Goal: Information Seeking & Learning: Compare options

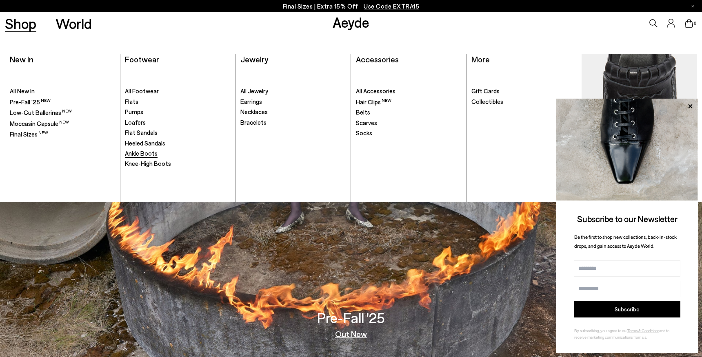
click at [155, 153] on span "Ankle Boots" at bounding box center [141, 153] width 33 height 7
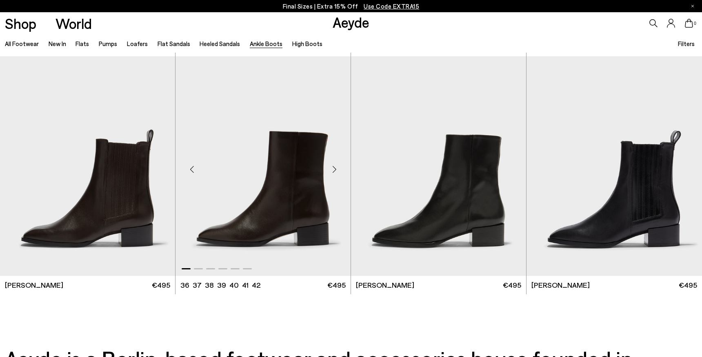
scroll to position [1918, 0]
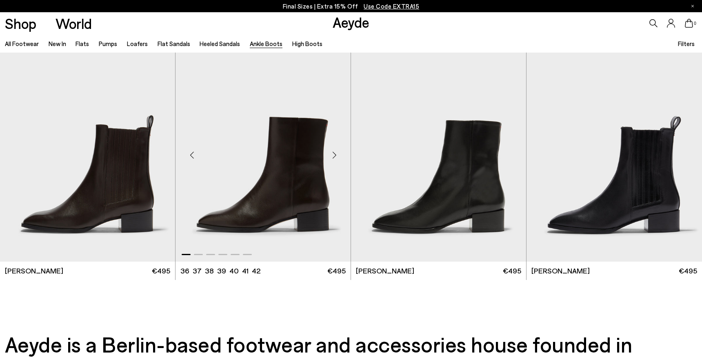
click at [331, 155] on div "Next slide" at bounding box center [334, 155] width 24 height 24
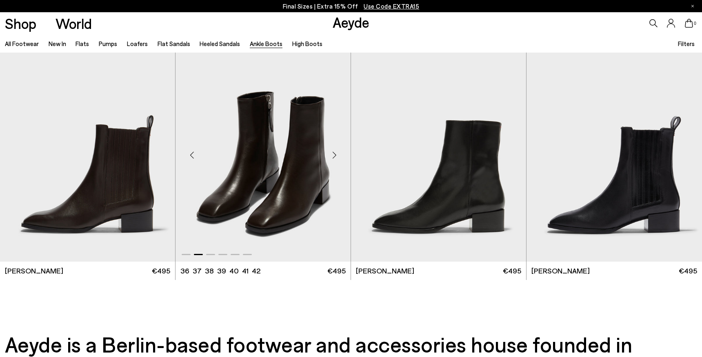
click at [331, 155] on div "Next slide" at bounding box center [334, 155] width 24 height 24
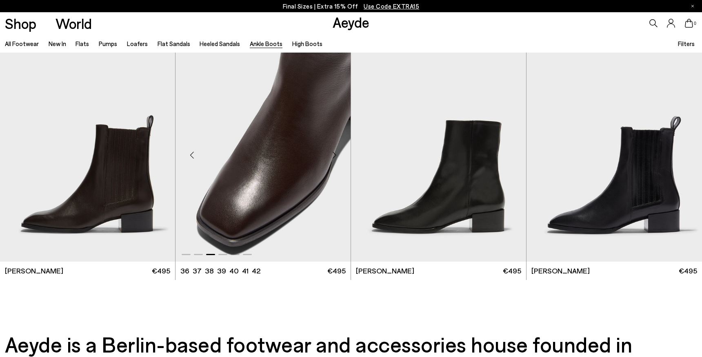
click at [331, 155] on div "Next slide" at bounding box center [334, 155] width 24 height 24
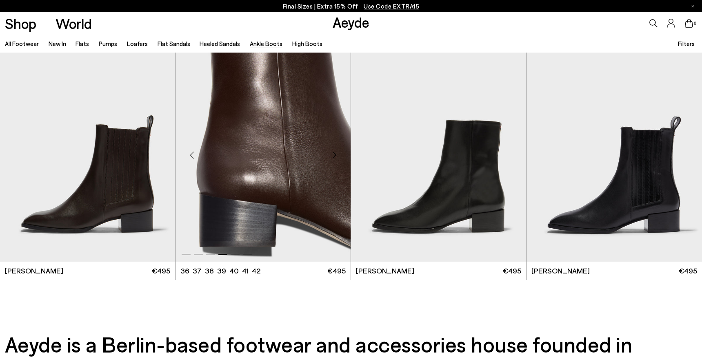
click at [331, 155] on div "Next slide" at bounding box center [334, 155] width 24 height 24
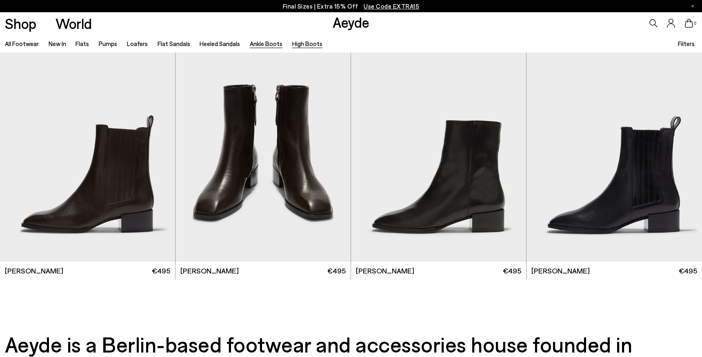
click at [295, 44] on link "High Boots" at bounding box center [307, 43] width 30 height 7
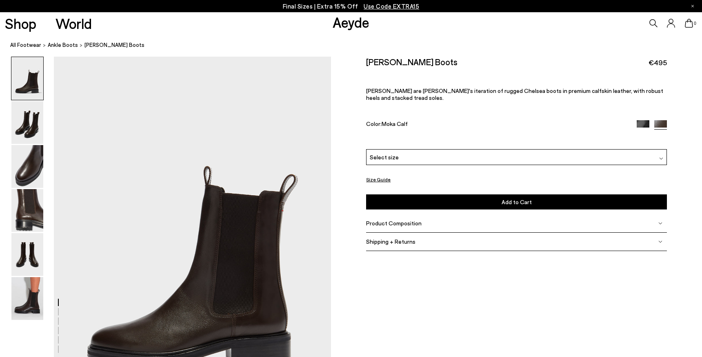
click at [406, 220] on span "Product Composition" at bounding box center [393, 223] width 55 height 7
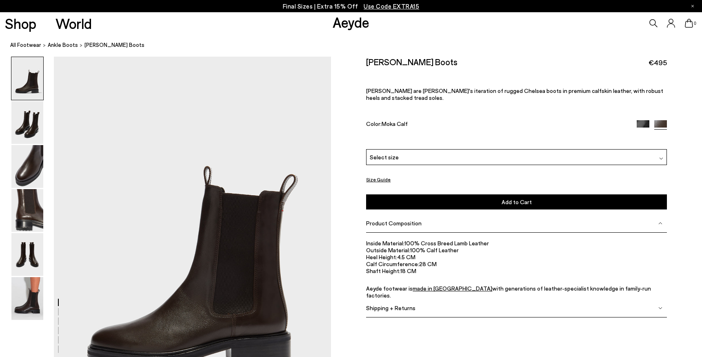
scroll to position [41, 0]
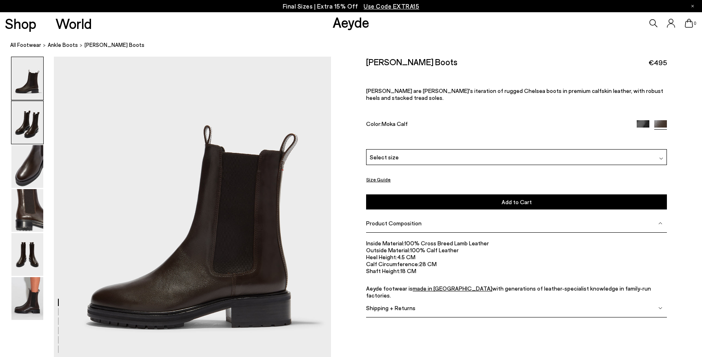
click at [30, 120] on img at bounding box center [27, 122] width 32 height 43
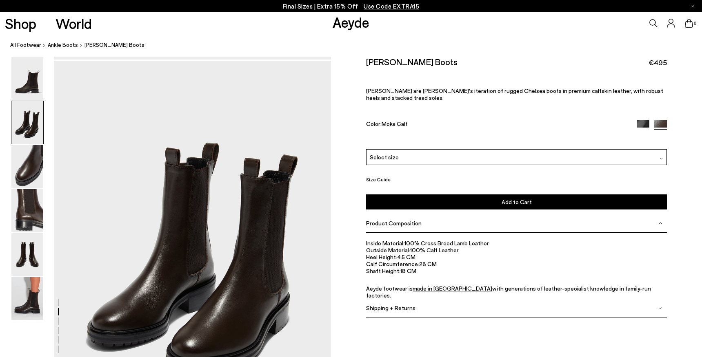
scroll to position [372, 0]
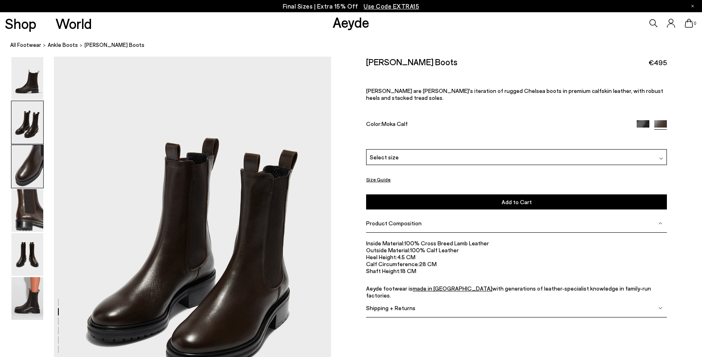
click at [34, 155] on img at bounding box center [27, 166] width 32 height 43
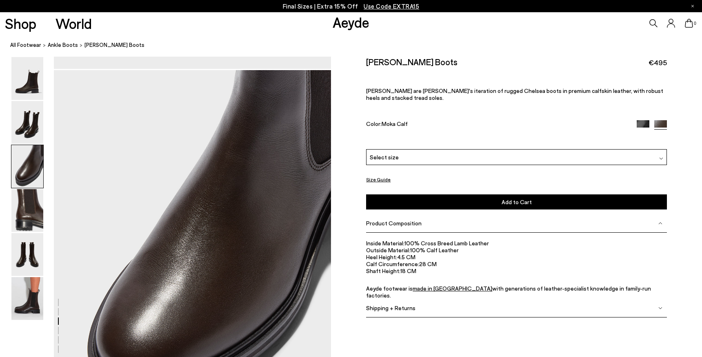
scroll to position [743, 0]
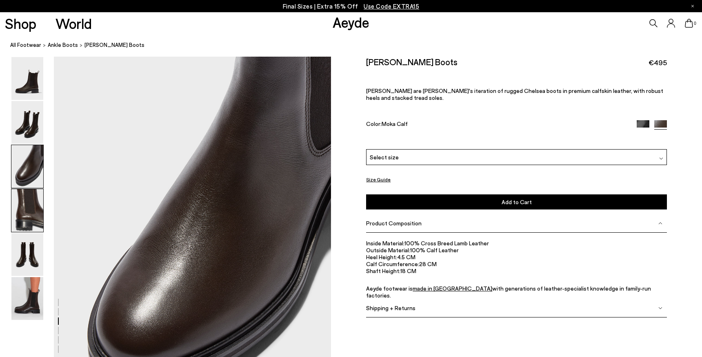
click at [31, 195] on img at bounding box center [27, 210] width 32 height 43
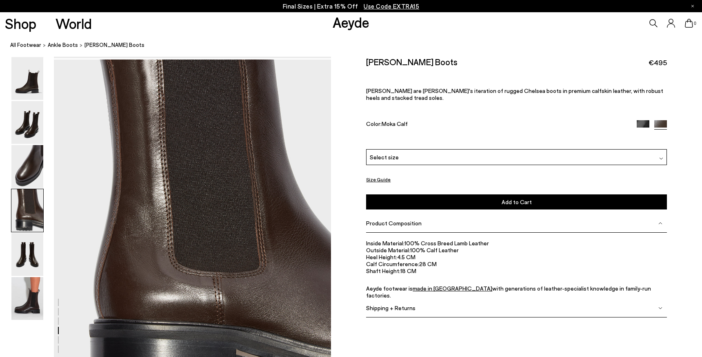
scroll to position [1113, 0]
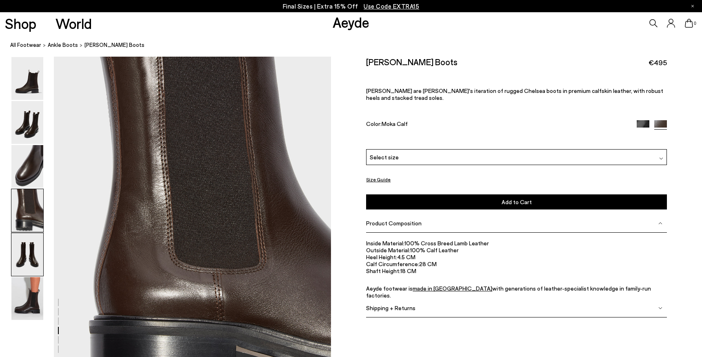
click at [29, 246] on img at bounding box center [27, 254] width 32 height 43
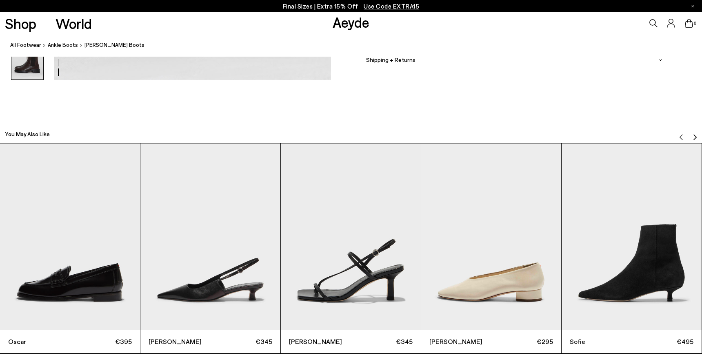
scroll to position [2300, 0]
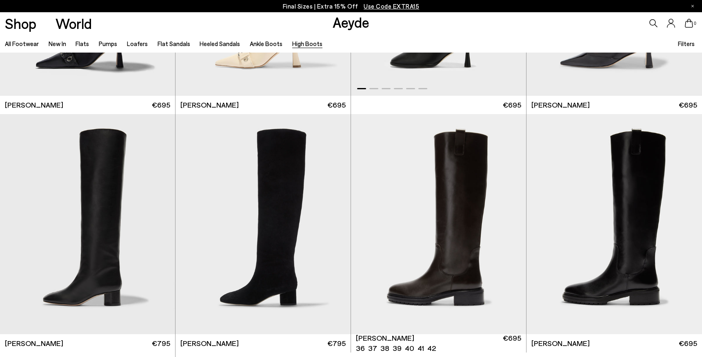
scroll to position [204, 0]
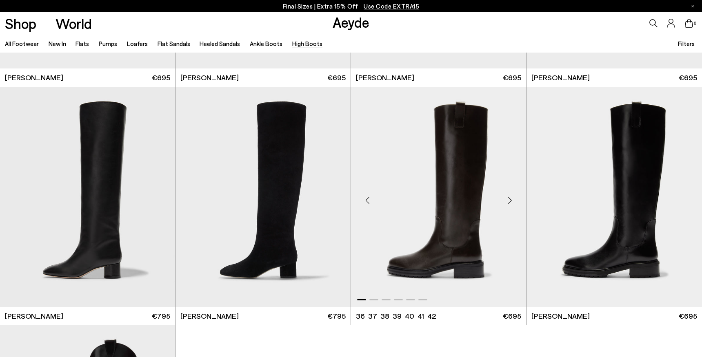
click at [508, 198] on div "Next slide" at bounding box center [509, 200] width 24 height 24
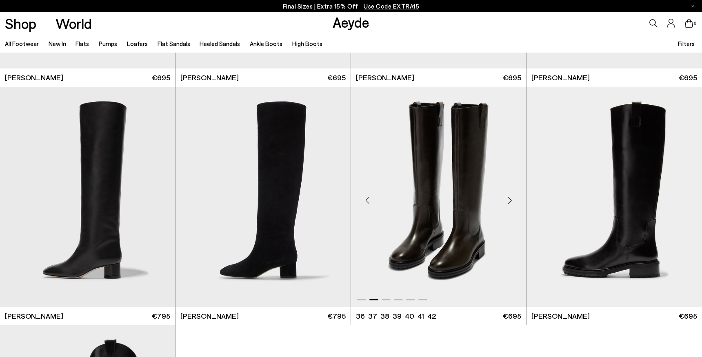
click at [508, 198] on div "Next slide" at bounding box center [509, 200] width 24 height 24
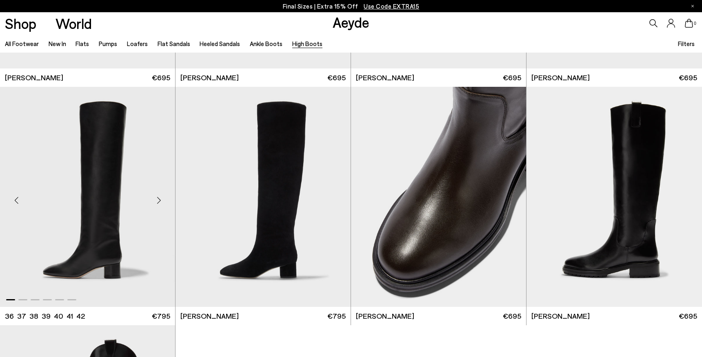
click at [160, 199] on div "Next slide" at bounding box center [158, 200] width 24 height 24
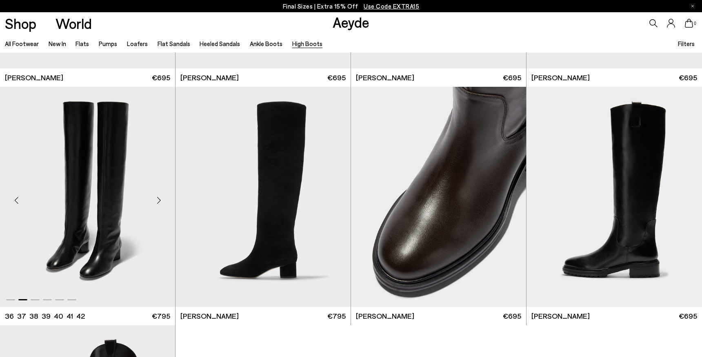
click at [160, 199] on div "Next slide" at bounding box center [158, 200] width 24 height 24
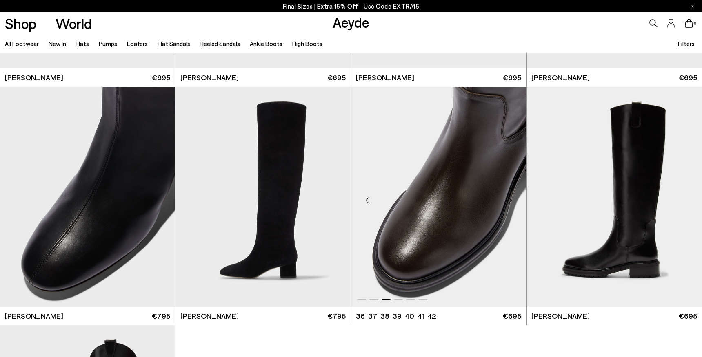
click at [508, 197] on div "Next slide" at bounding box center [509, 200] width 24 height 24
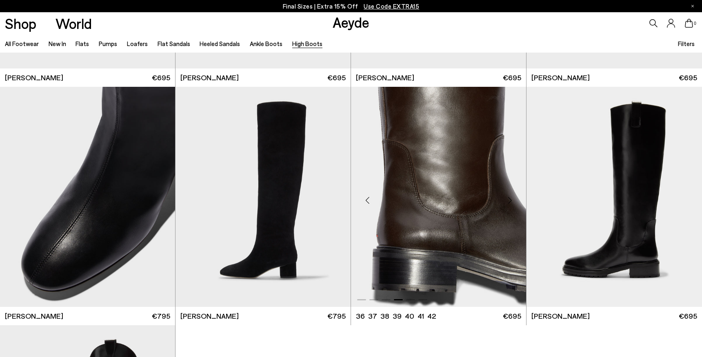
click at [508, 197] on div "Next slide" at bounding box center [509, 200] width 24 height 24
